Goal: Entertainment & Leisure: Consume media (video, audio)

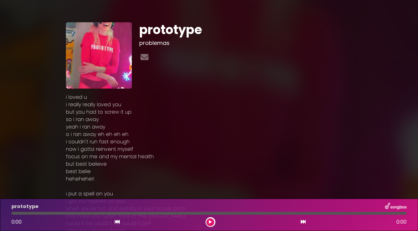
click at [210, 220] on icon at bounding box center [210, 222] width 3 height 4
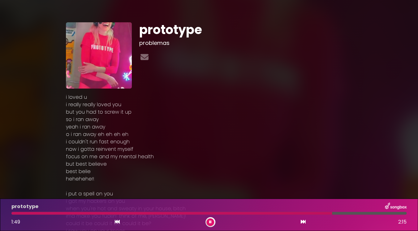
click at [14, 213] on div at bounding box center [171, 213] width 320 height 3
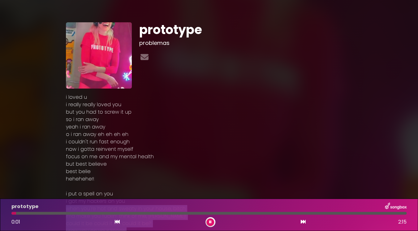
drag, startPoint x: 14, startPoint y: 213, endPoint x: -1, endPoint y: 208, distance: 15.6
click at [11, 212] on div at bounding box center [208, 213] width 395 height 3
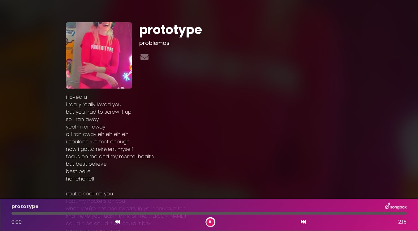
drag, startPoint x: 15, startPoint y: 214, endPoint x: 1, endPoint y: 215, distance: 14.3
click at [11, 214] on div at bounding box center [208, 213] width 395 height 3
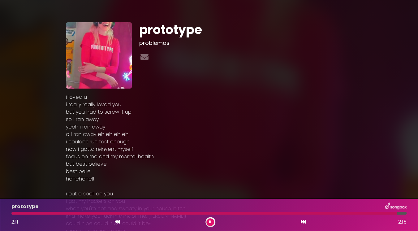
click at [211, 221] on icon at bounding box center [210, 222] width 2 height 4
click at [211, 224] on button at bounding box center [210, 222] width 8 height 8
click at [15, 212] on div at bounding box center [208, 213] width 395 height 3
click at [213, 219] on div "2:15 2:15" at bounding box center [209, 222] width 402 height 10
click at [212, 219] on button at bounding box center [210, 222] width 8 height 8
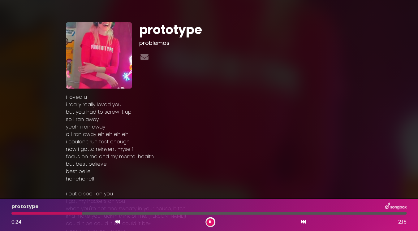
click at [211, 219] on button at bounding box center [210, 222] width 8 height 8
click at [107, 212] on div at bounding box center [208, 213] width 395 height 3
click at [208, 221] on button at bounding box center [210, 222] width 8 height 8
click at [208, 218] on div at bounding box center [210, 222] width 10 height 10
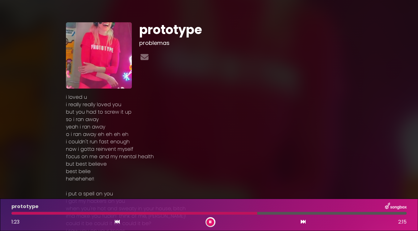
click at [212, 224] on button at bounding box center [210, 222] width 8 height 8
